Goal: Task Accomplishment & Management: Use online tool/utility

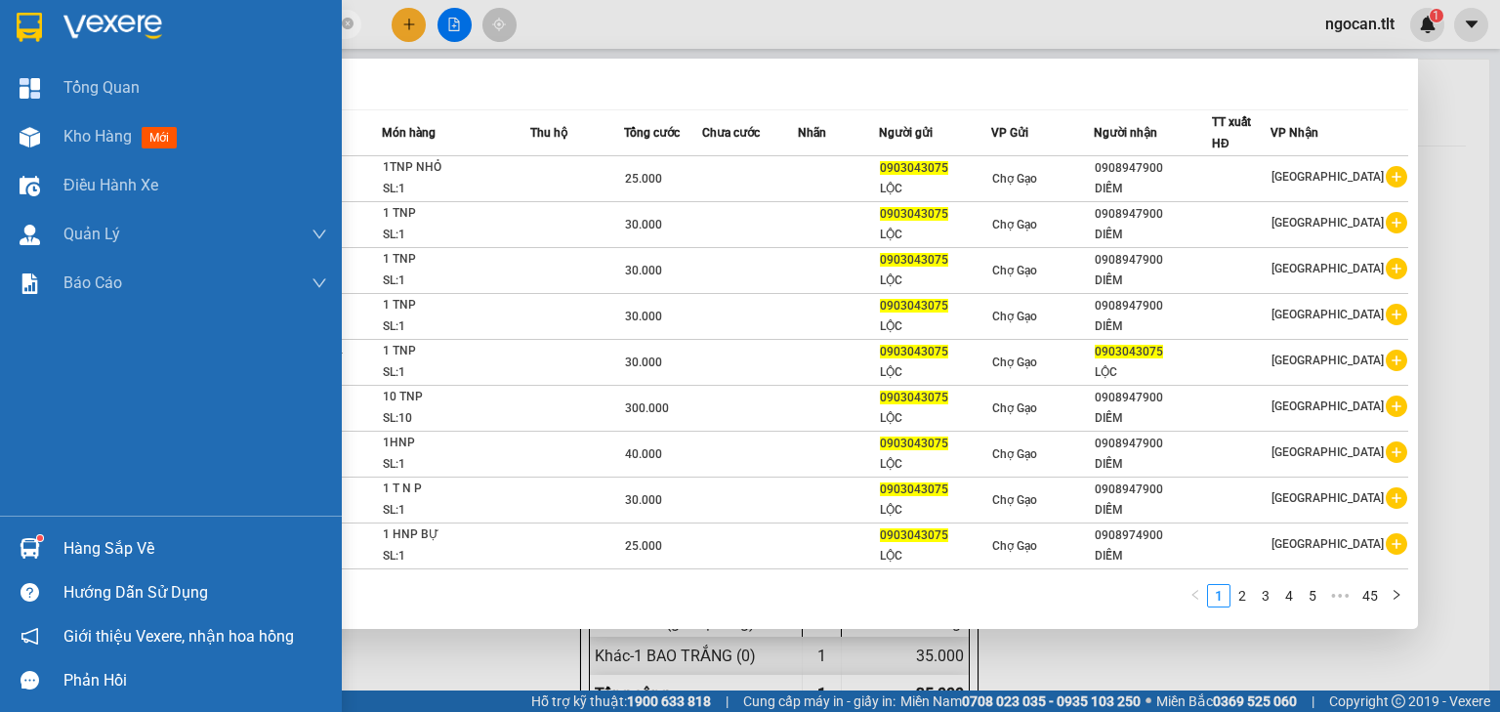
click at [51, 13] on section "Kết quả tìm kiếm ( 442 ) Bộ lọc Mã ĐH Trạng thái Món hàng Thu hộ Tổng cước Chưa…" at bounding box center [750, 356] width 1500 height 712
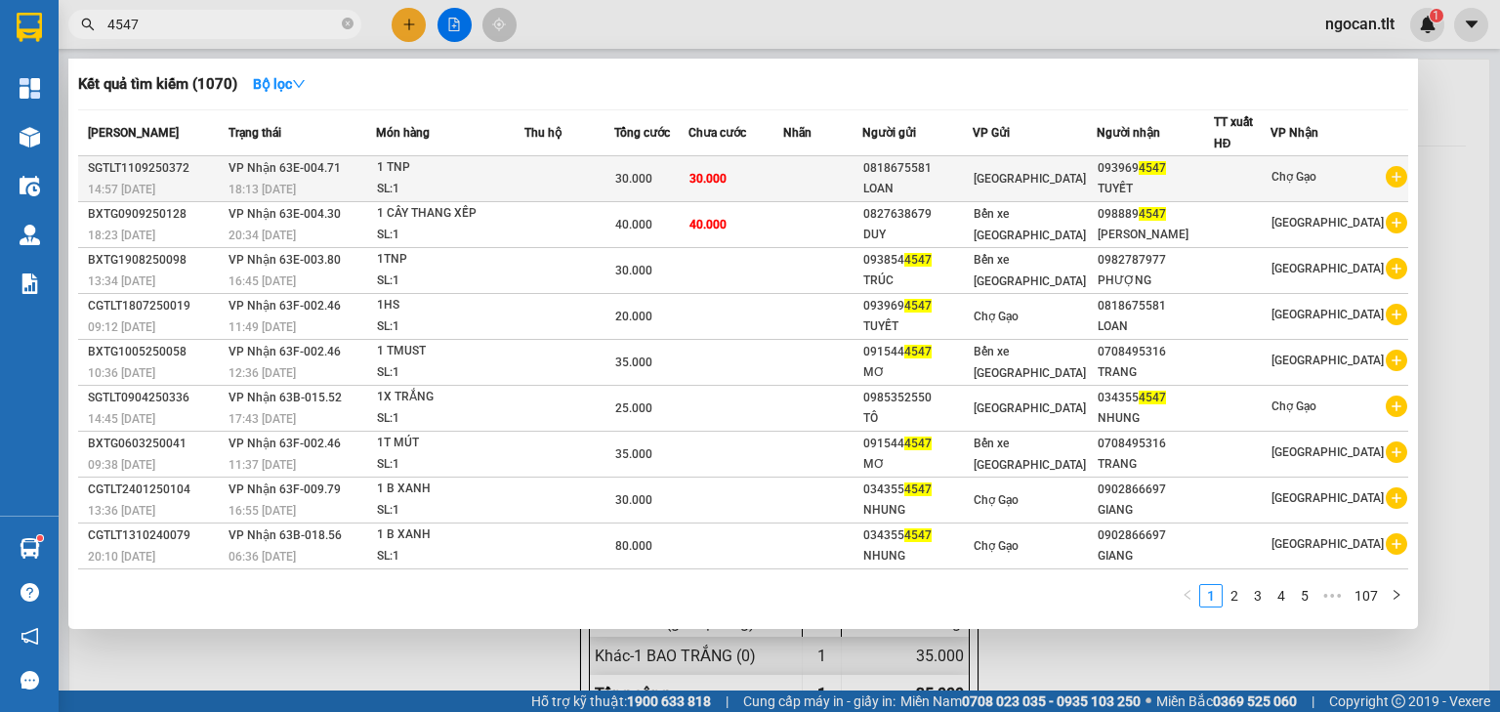
type input "4547"
click at [779, 174] on td "30.000" at bounding box center [736, 179] width 95 height 46
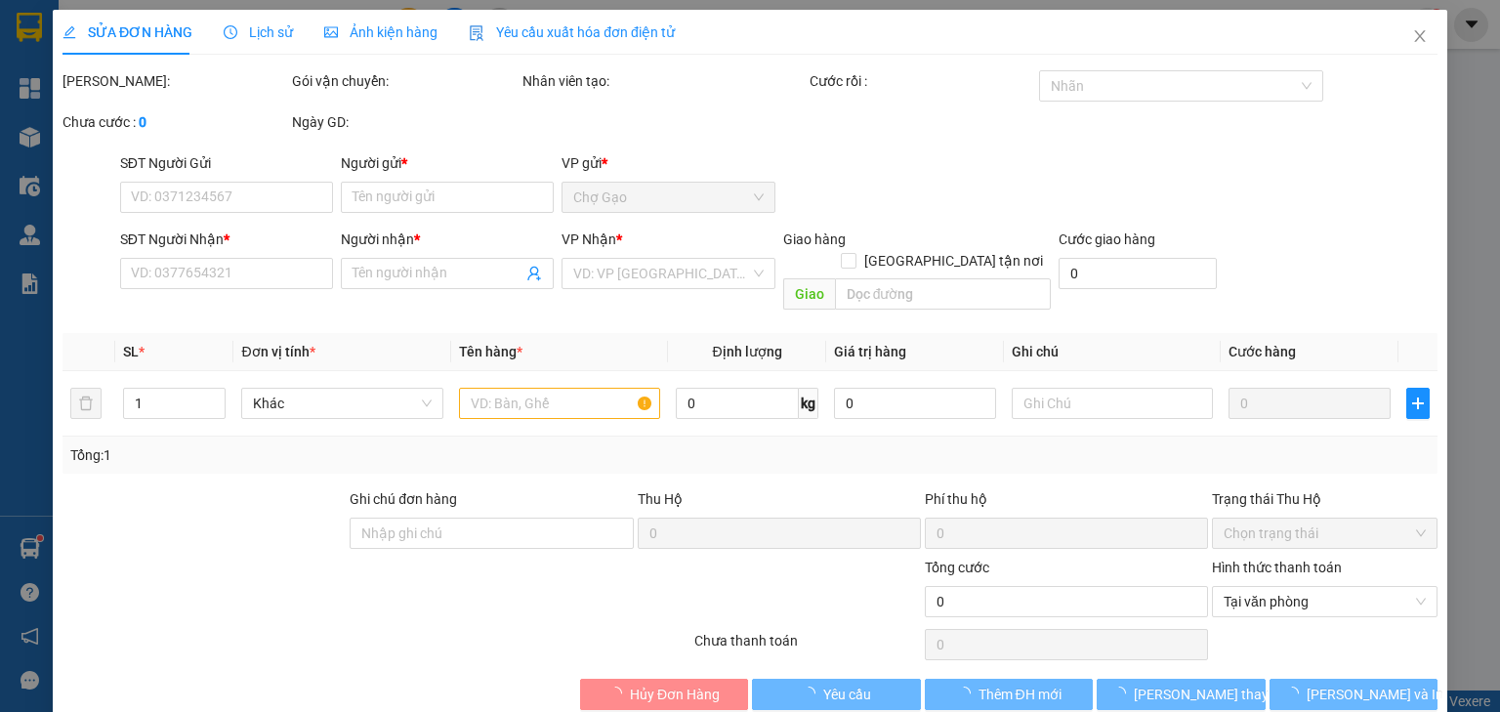
type input "0818675581"
type input "LOAN"
type input "0939694547"
type input "TUYẾT"
type input "30.000"
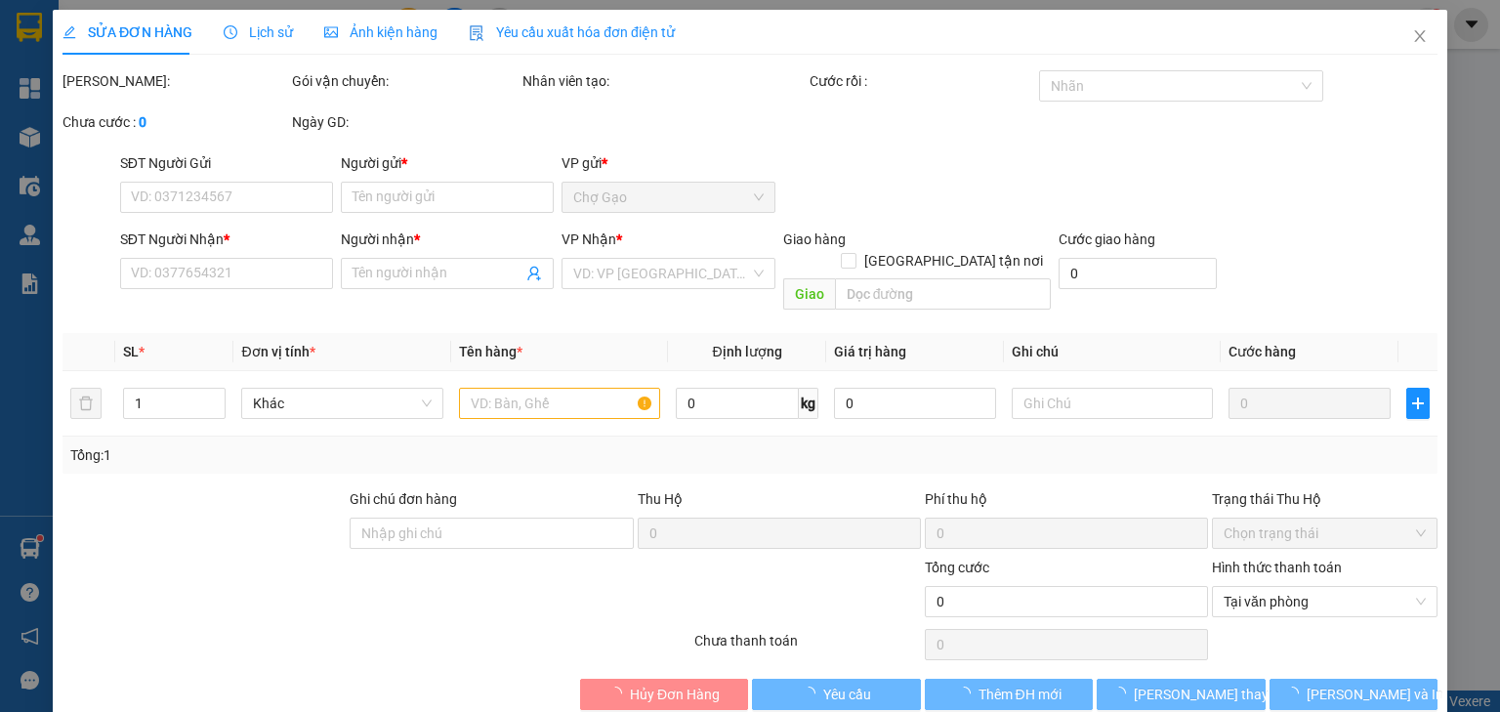
type input "30.000"
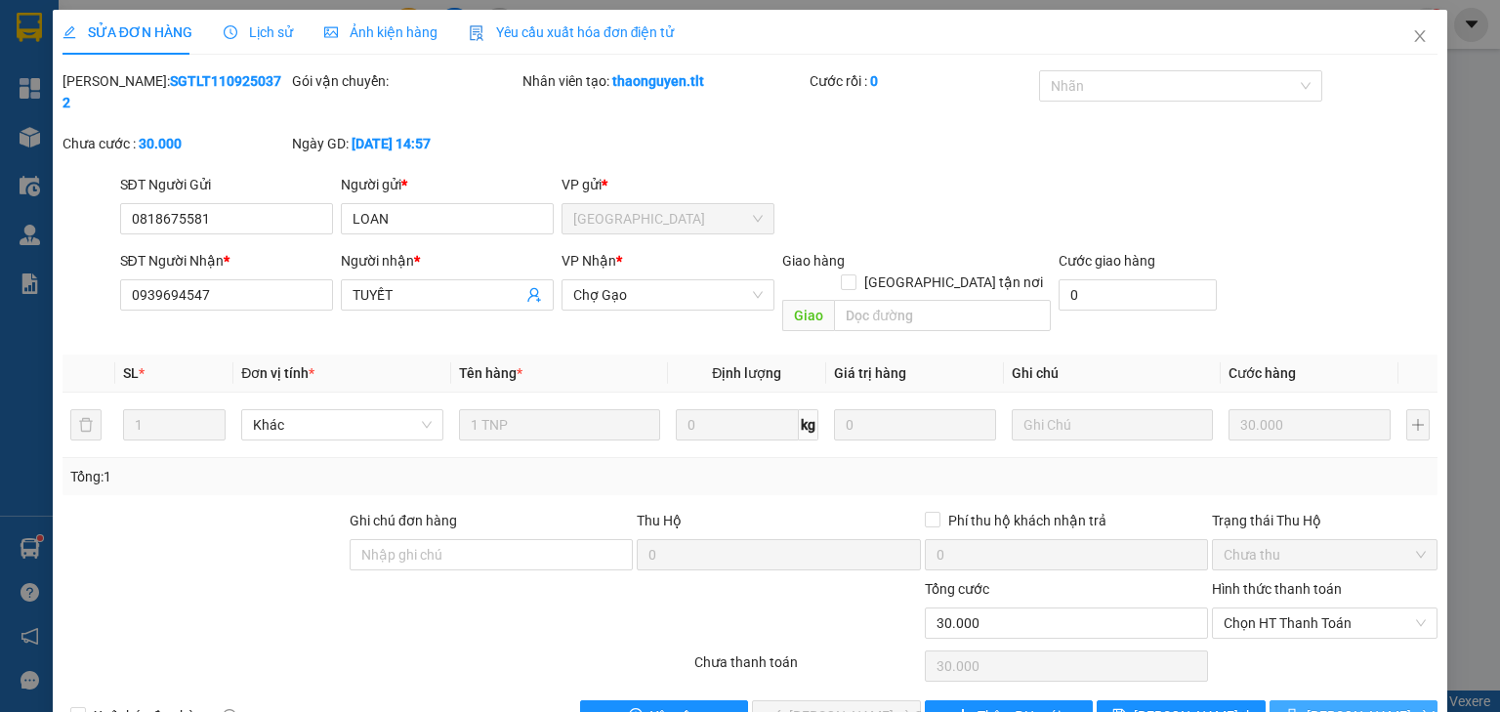
click at [1331, 705] on span "[PERSON_NAME] và In" at bounding box center [1375, 715] width 137 height 21
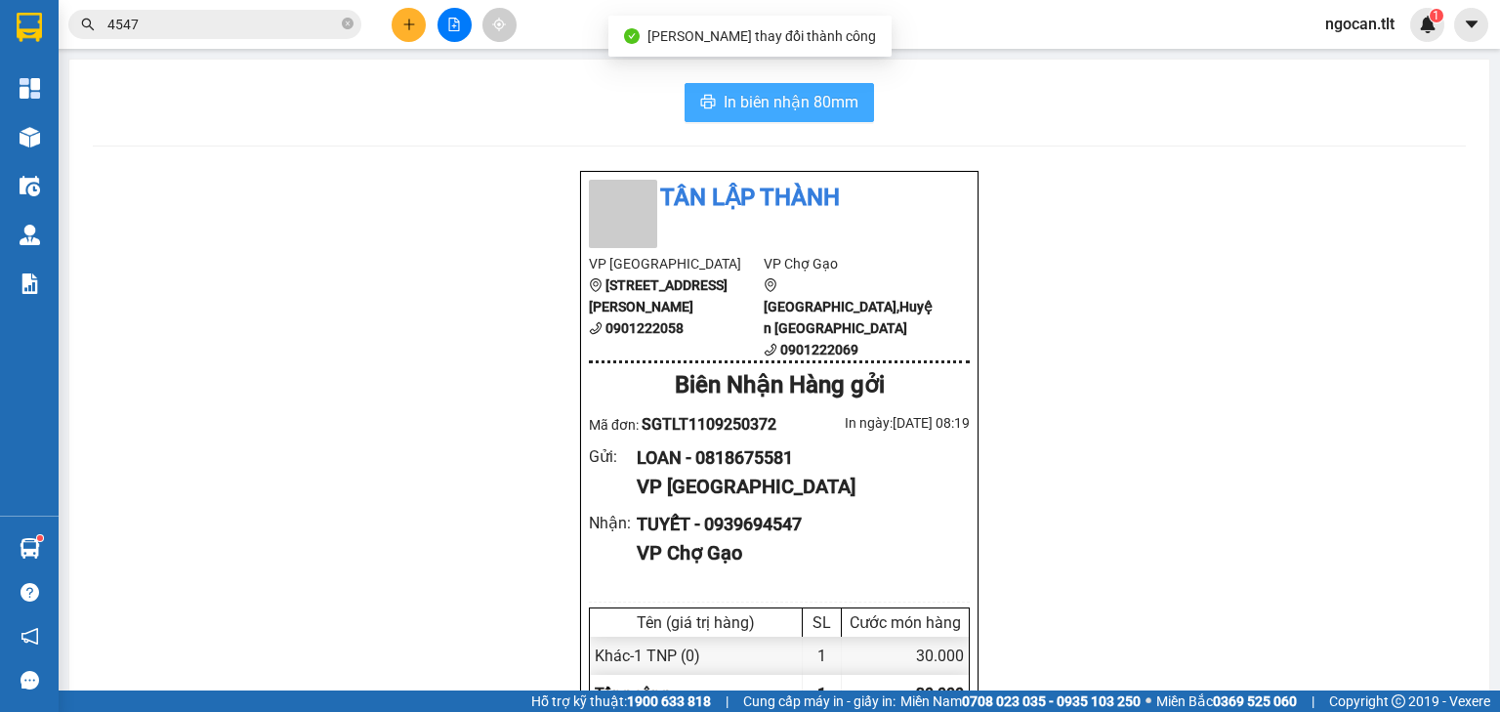
click at [813, 91] on span "In biên nhận 80mm" at bounding box center [791, 102] width 135 height 24
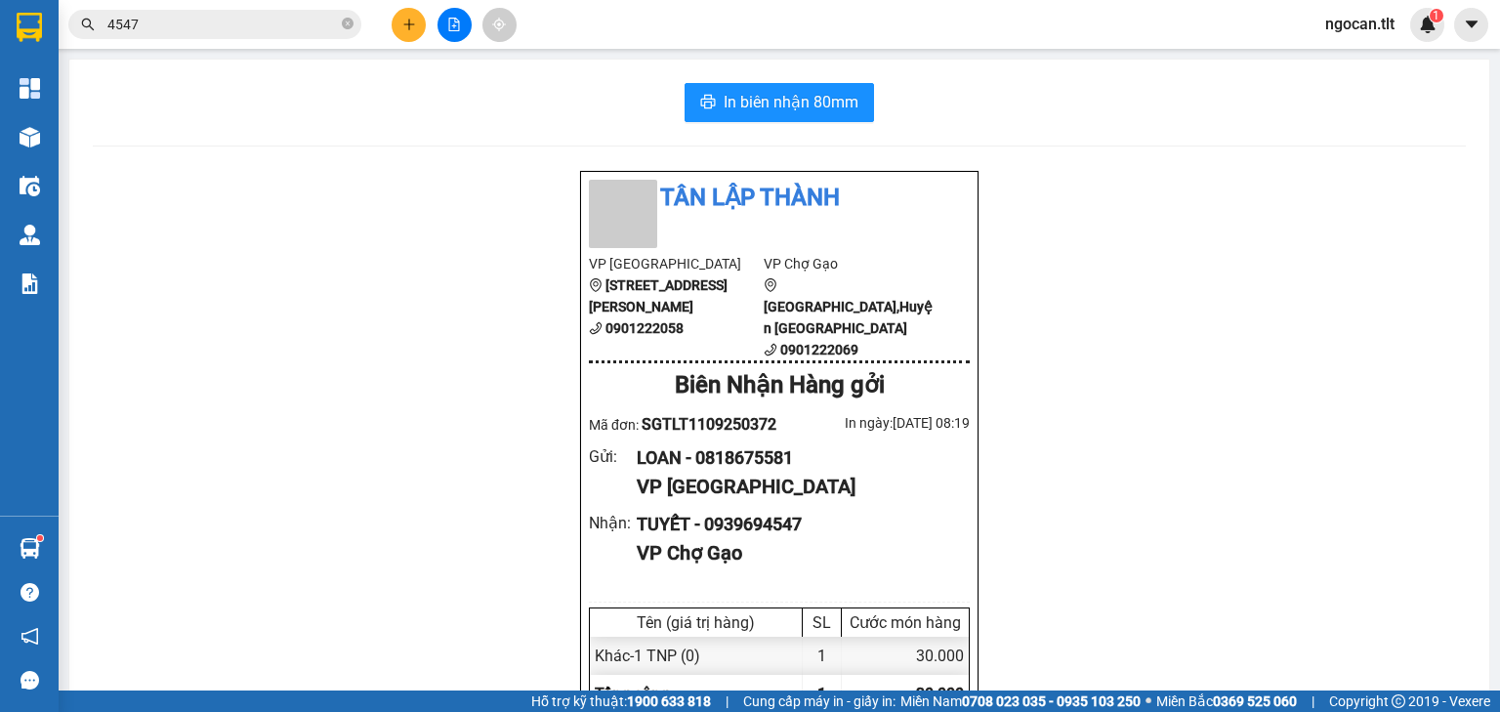
click at [246, 8] on div "Kết quả tìm kiếm ( 1070 ) Bộ lọc Mã ĐH Trạng thái Món hàng Thu hộ Tổng cước Chư…" at bounding box center [190, 25] width 381 height 34
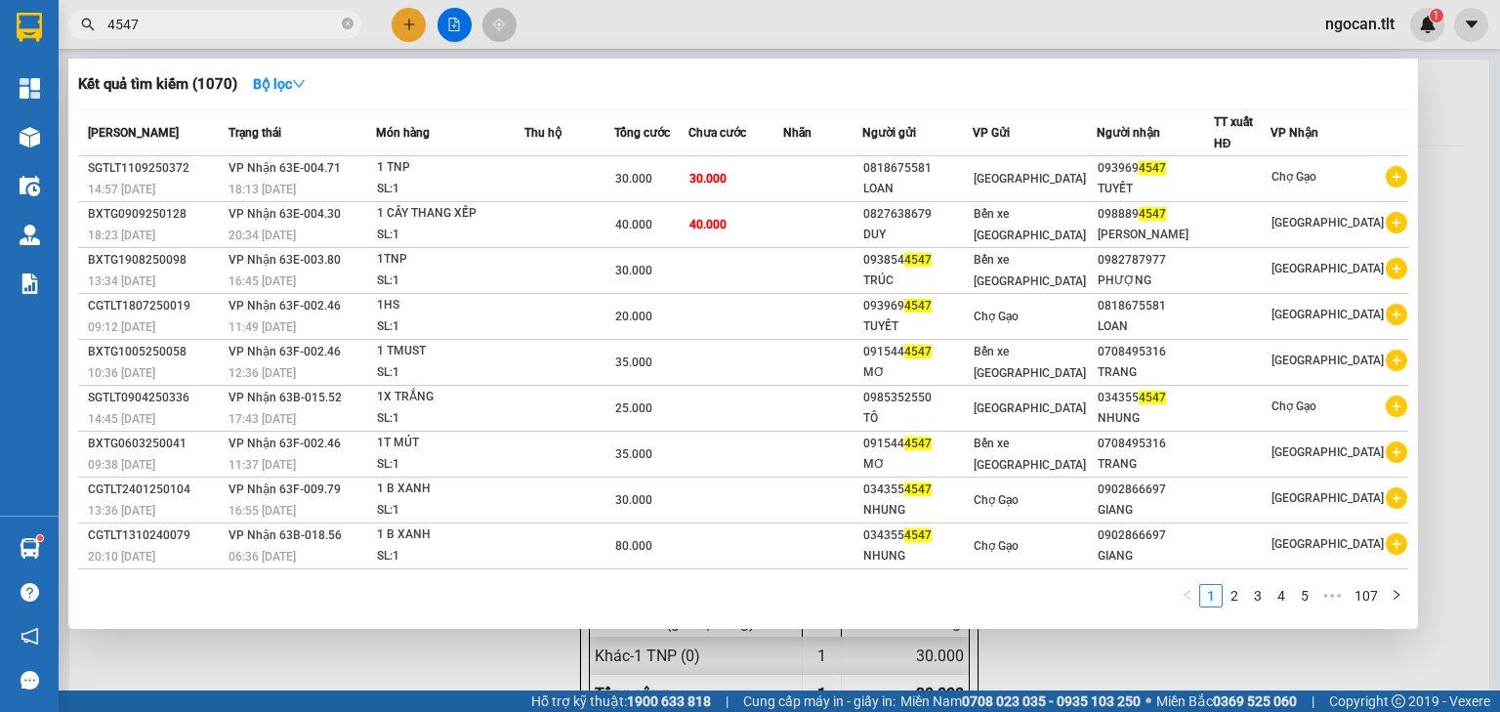
click at [243, 21] on input "4547" at bounding box center [222, 24] width 230 height 21
drag, startPoint x: 152, startPoint y: 23, endPoint x: 95, endPoint y: 27, distance: 57.8
click at [95, 26] on span "4547" at bounding box center [214, 24] width 293 height 29
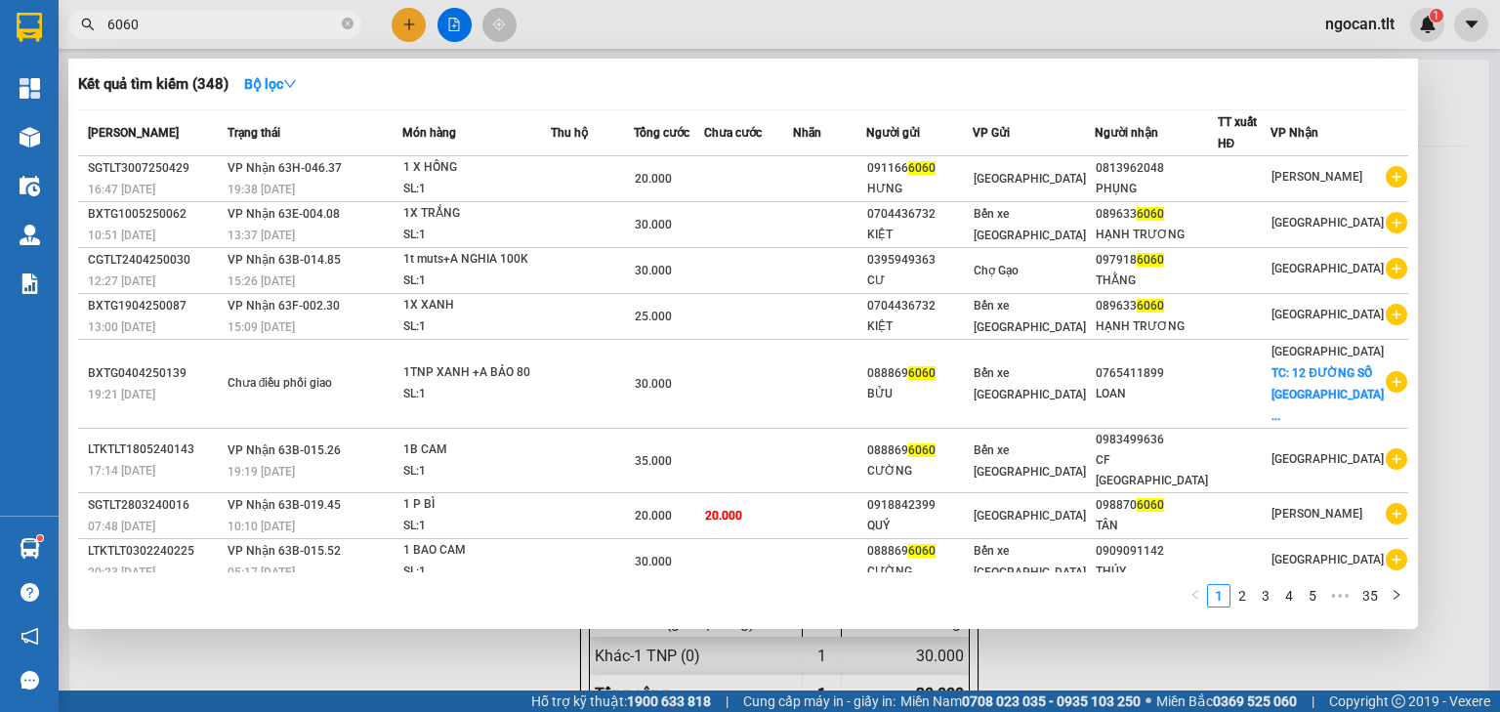
drag, startPoint x: 148, startPoint y: 21, endPoint x: 94, endPoint y: 39, distance: 57.4
click at [94, 39] on div "Kết quả tìm kiếm ( 348 ) Bộ lọc Mã ĐH Trạng thái Món hàng Thu hộ Tổng cước Chưa…" at bounding box center [190, 25] width 381 height 34
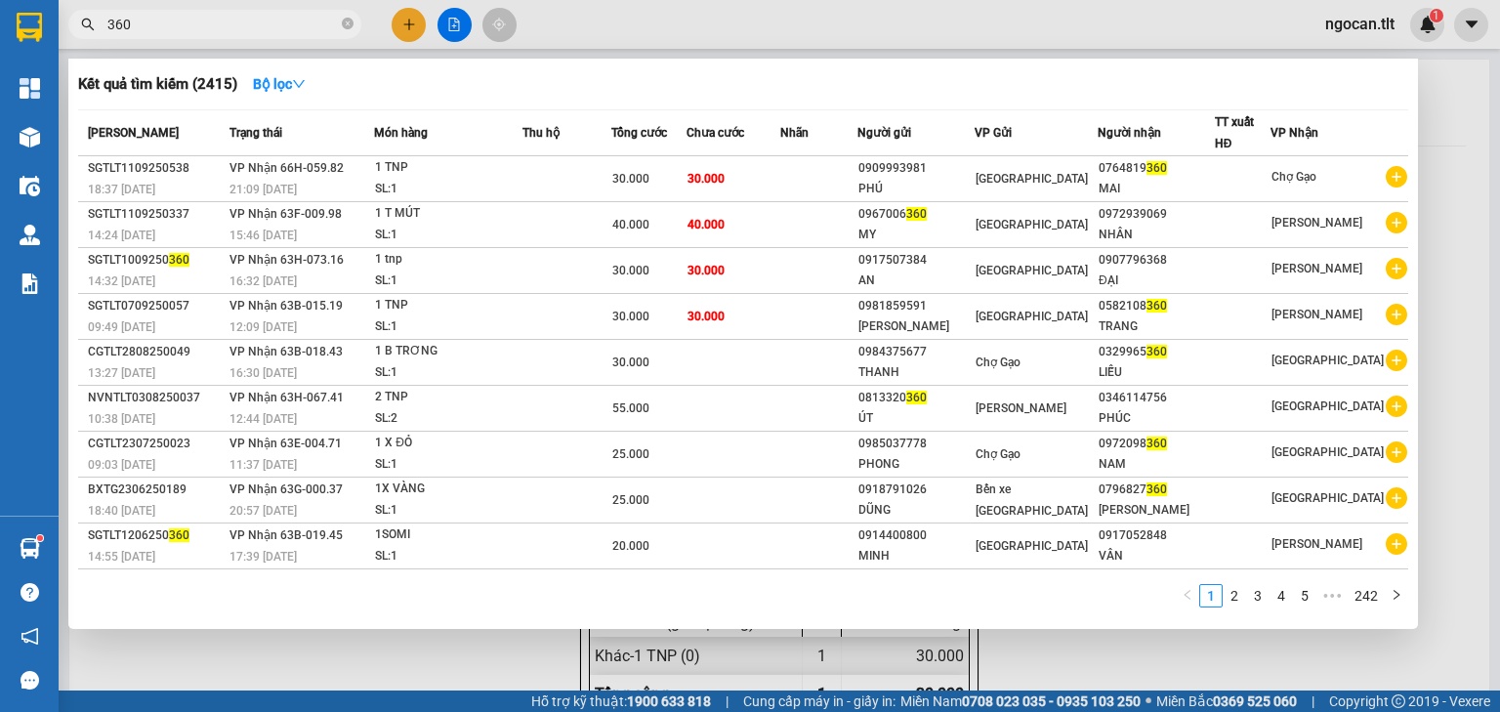
drag, startPoint x: 132, startPoint y: 24, endPoint x: 55, endPoint y: 39, distance: 78.5
click at [55, 39] on section "Kết quả tìm kiếm ( 2415 ) Bộ lọc Mã ĐH Trạng thái Món hàng Thu hộ Tổng cước Chư…" at bounding box center [750, 356] width 1500 height 712
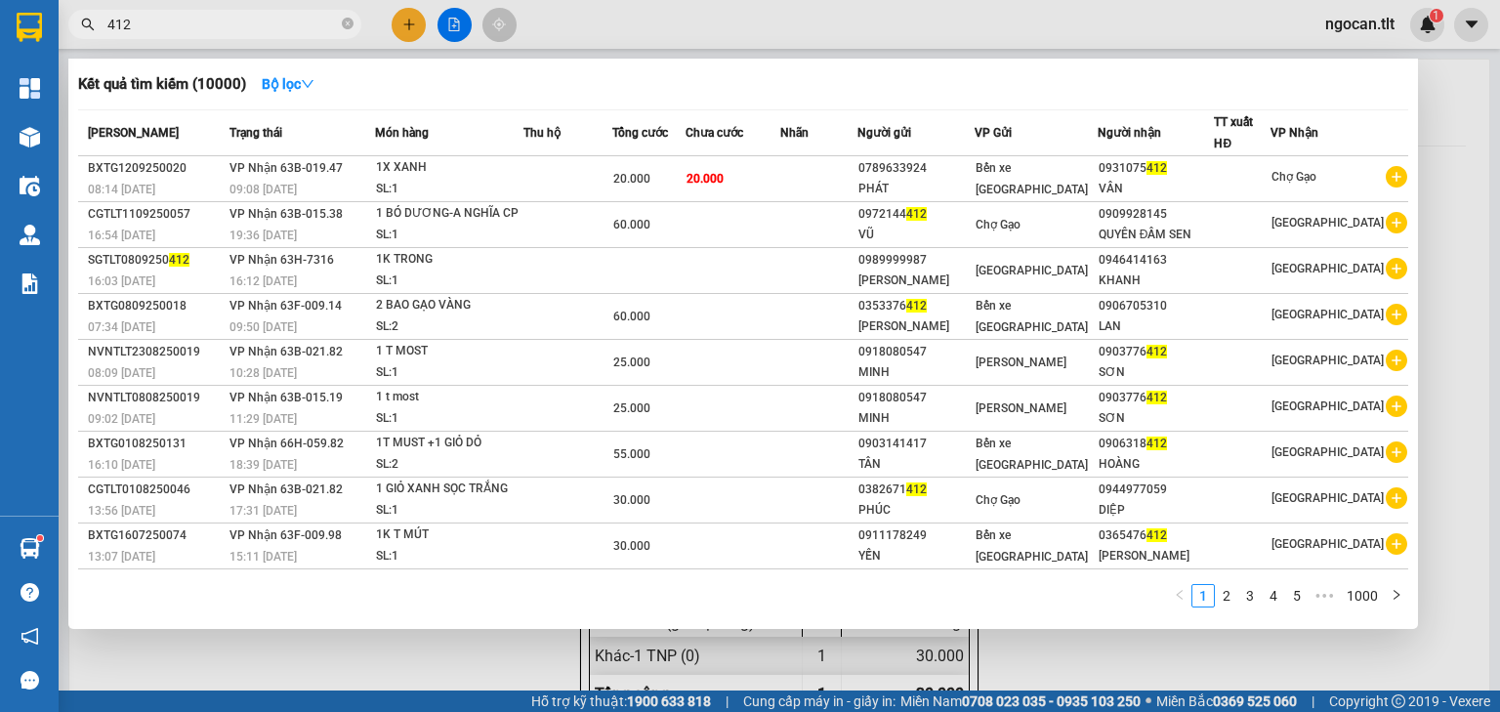
drag, startPoint x: 145, startPoint y: 24, endPoint x: 84, endPoint y: 26, distance: 60.6
click at [81, 27] on div "412" at bounding box center [190, 24] width 381 height 29
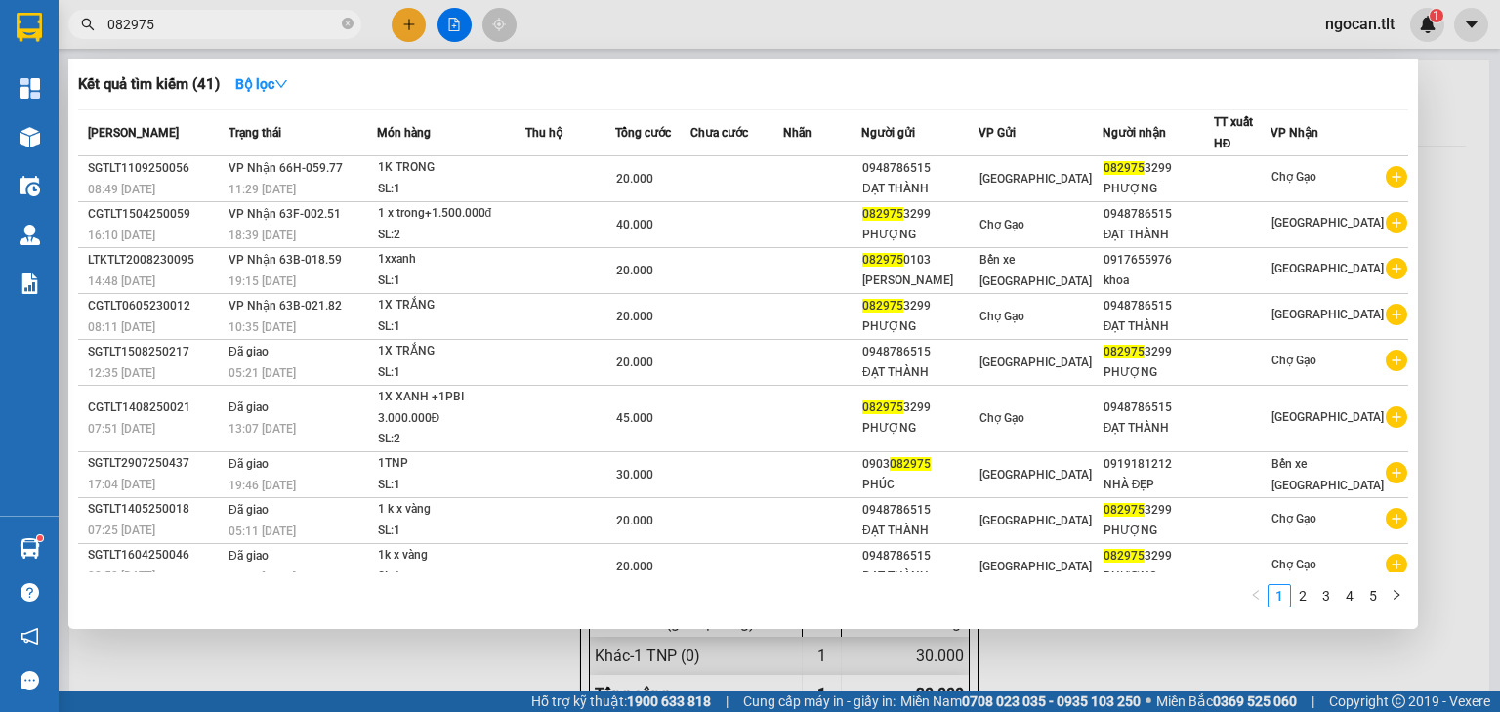
type input "082975"
drag, startPoint x: 1466, startPoint y: 174, endPoint x: 1453, endPoint y: 172, distance: 12.8
click at [1457, 173] on div at bounding box center [750, 356] width 1500 height 712
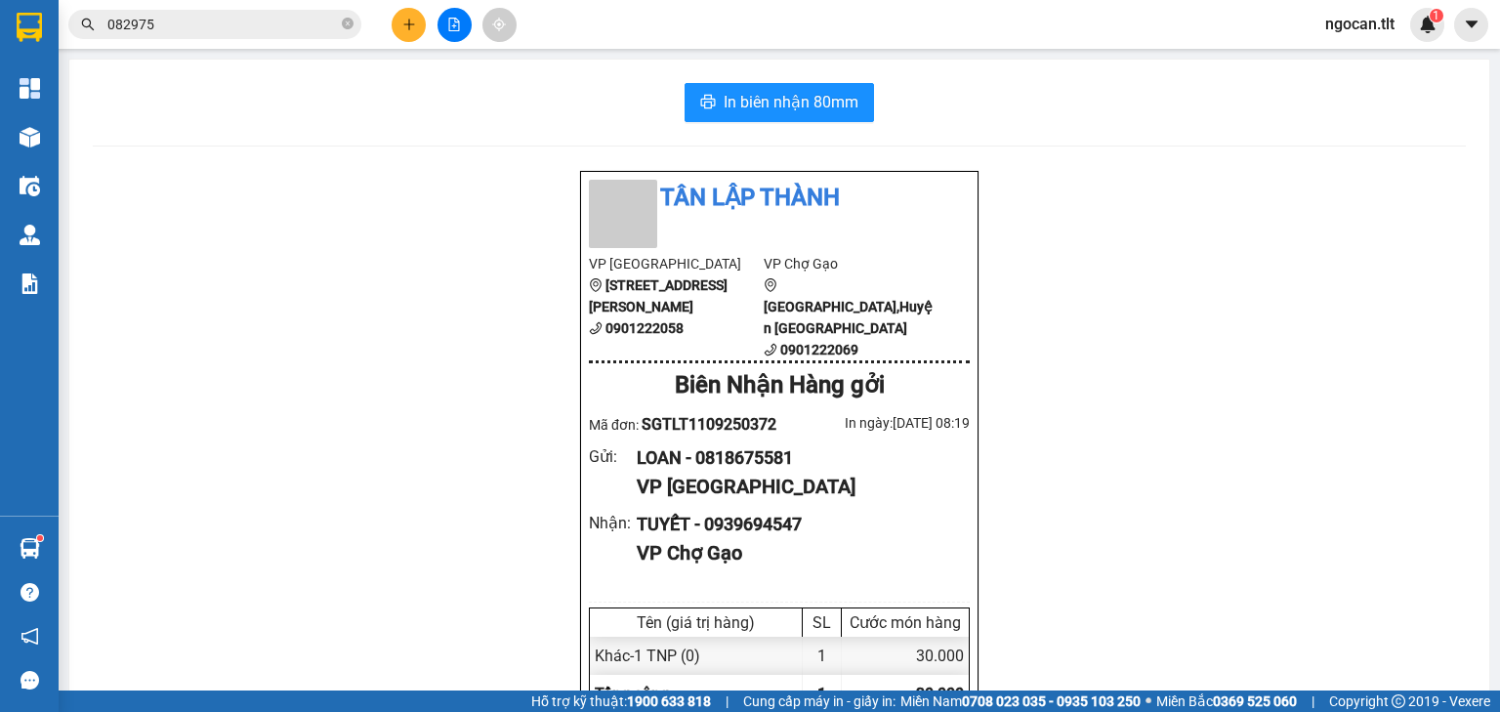
click at [458, 33] on button at bounding box center [455, 25] width 34 height 34
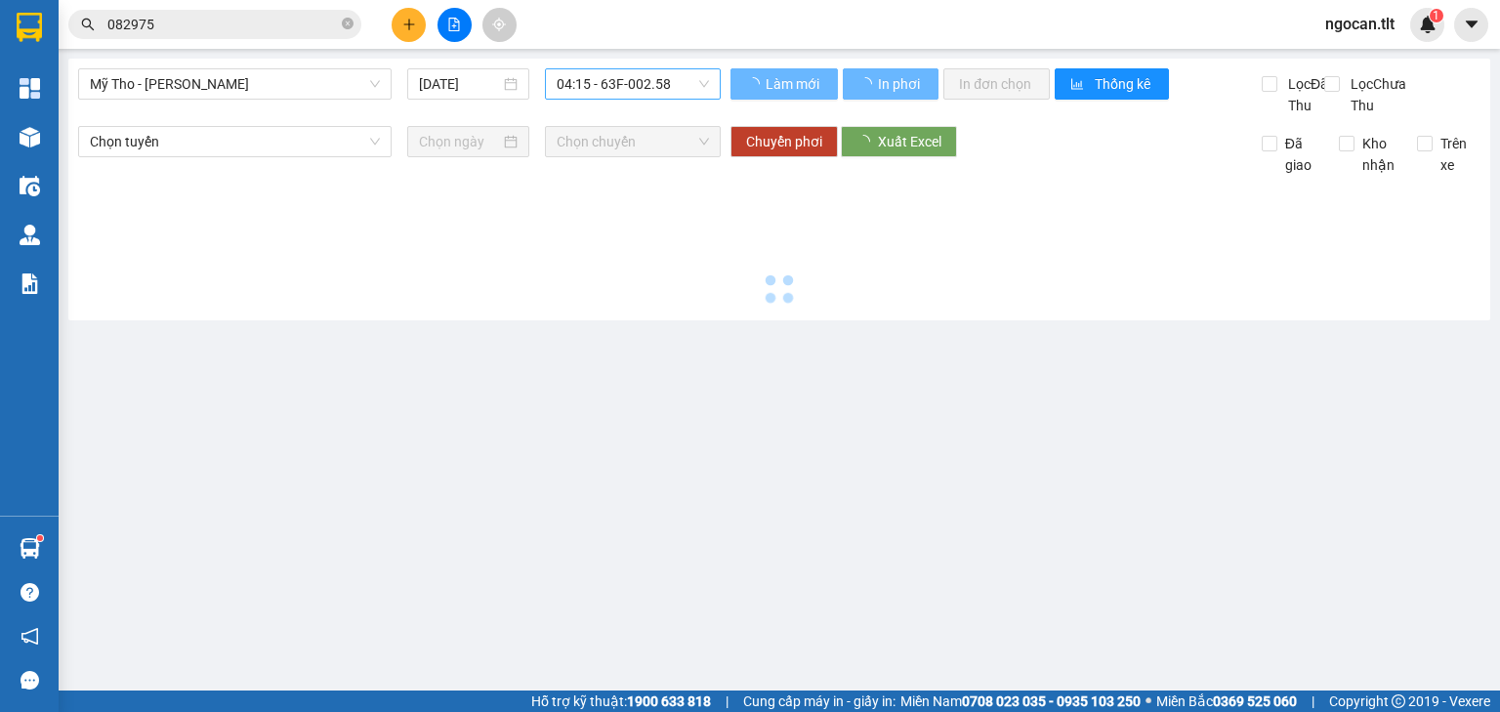
click at [609, 92] on span "04:15 - 63F-002.58" at bounding box center [633, 83] width 153 height 29
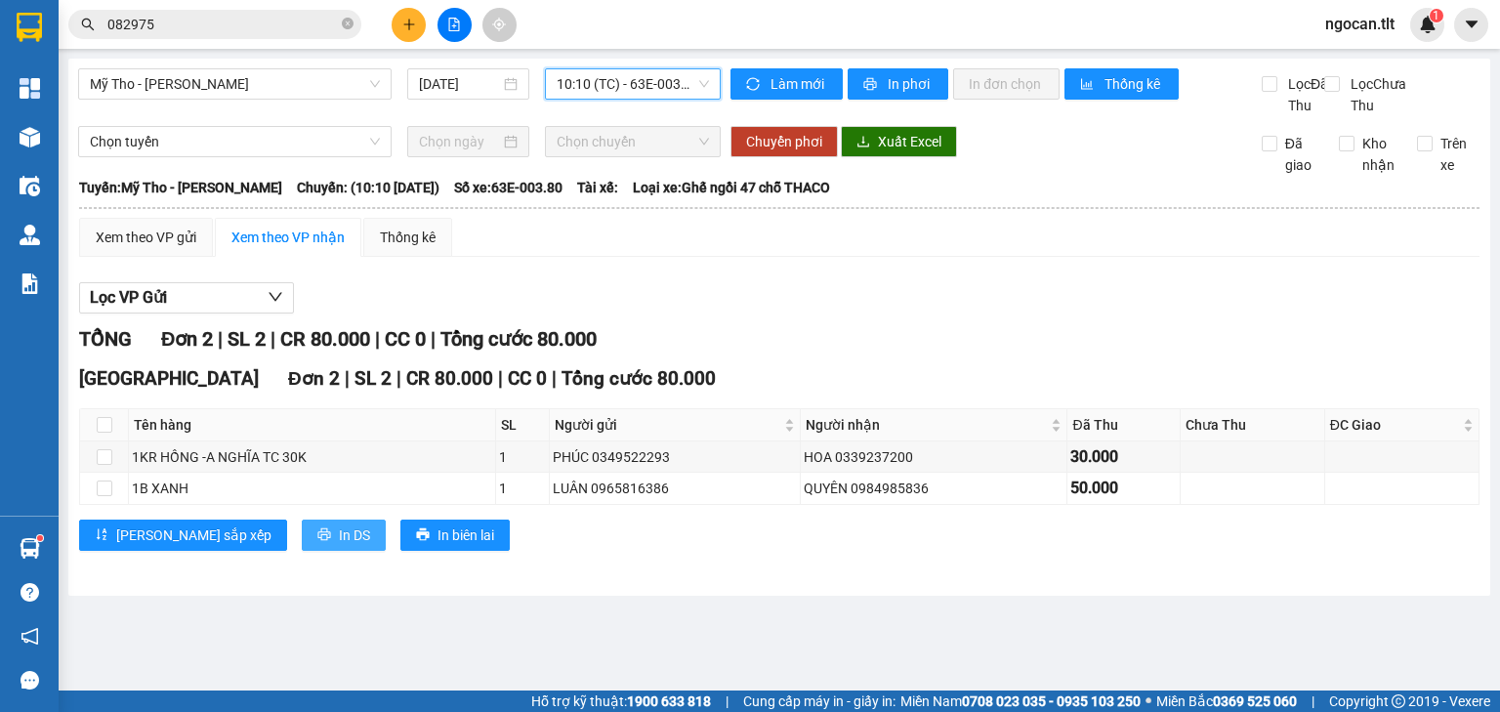
click at [302, 551] on button "In DS" at bounding box center [344, 535] width 84 height 31
click at [177, 248] on div "Xem theo VP gửi" at bounding box center [146, 237] width 101 height 21
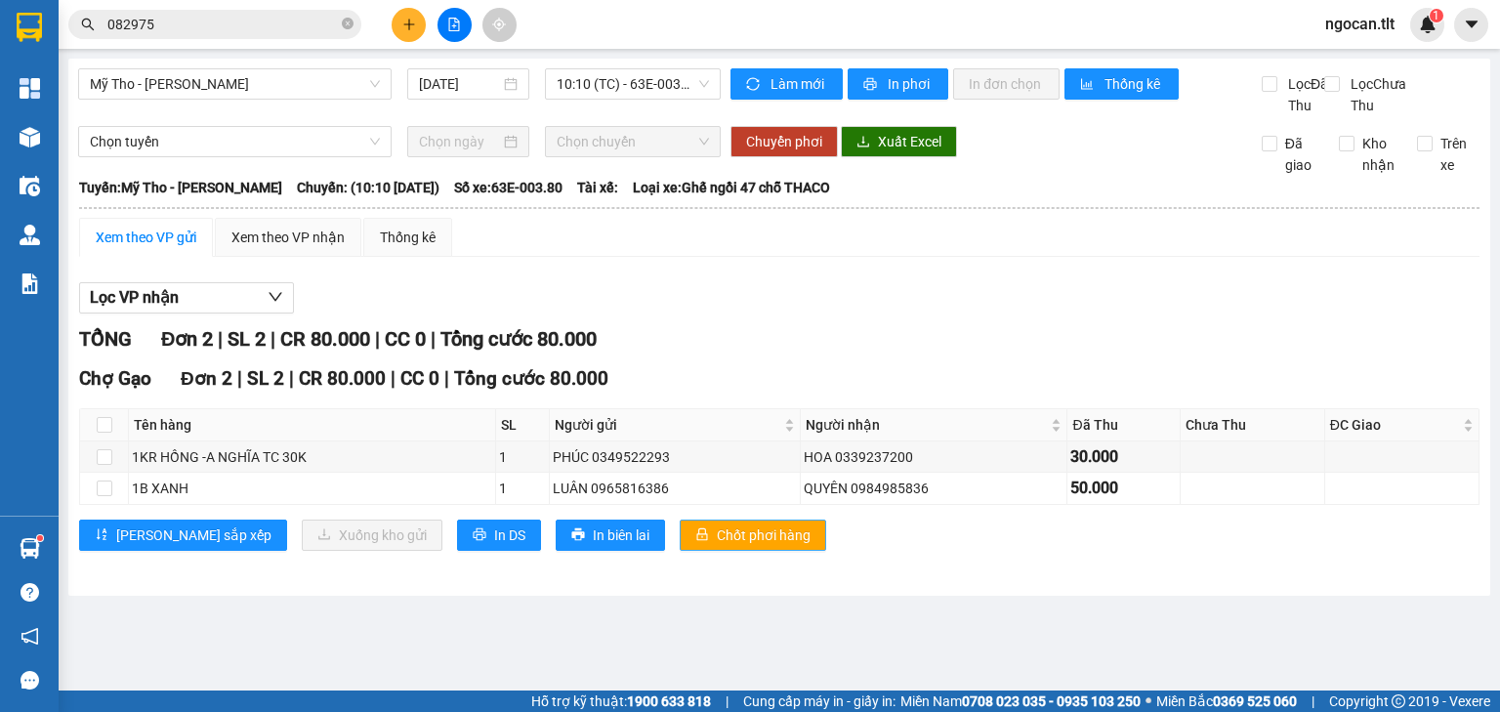
click at [717, 546] on span "Chốt phơi hàng" at bounding box center [764, 534] width 94 height 21
